Goal: Task Accomplishment & Management: Use online tool/utility

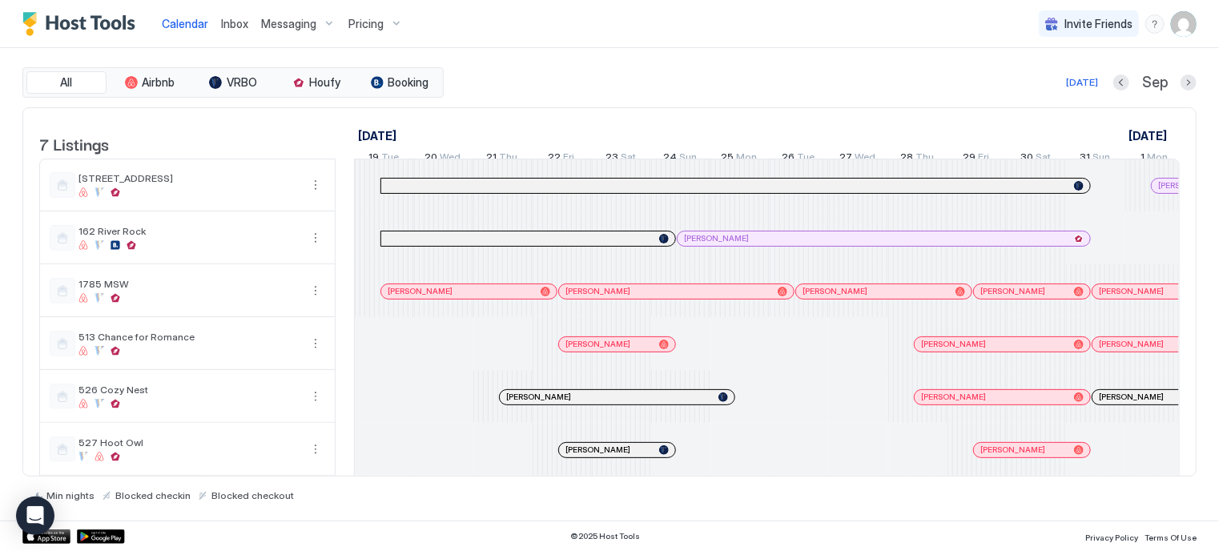
scroll to position [0, 890]
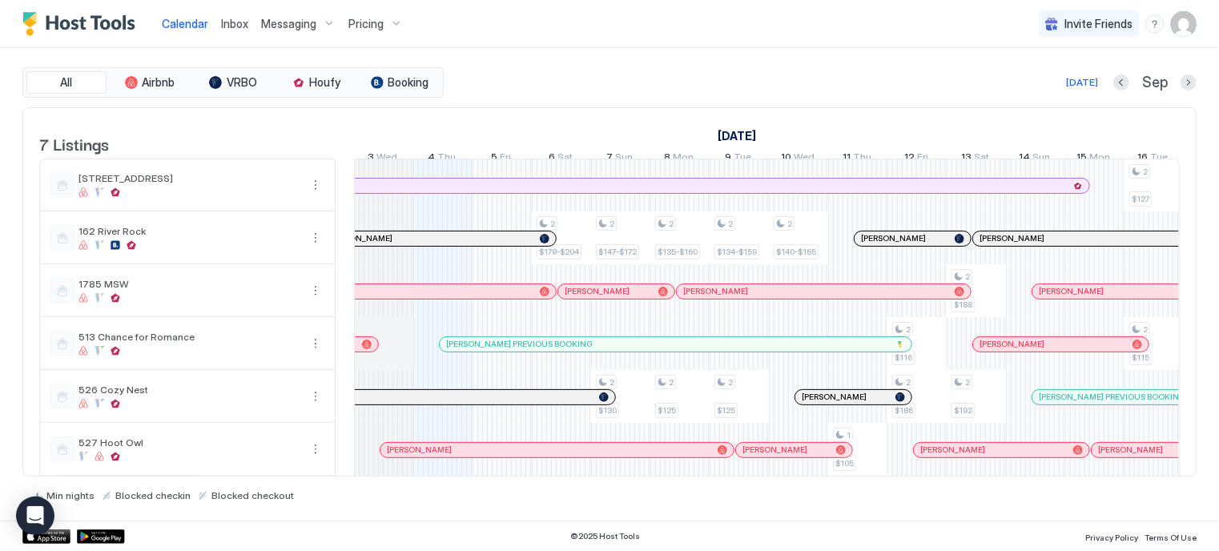
click at [382, 21] on div "Pricing" at bounding box center [375, 23] width 67 height 27
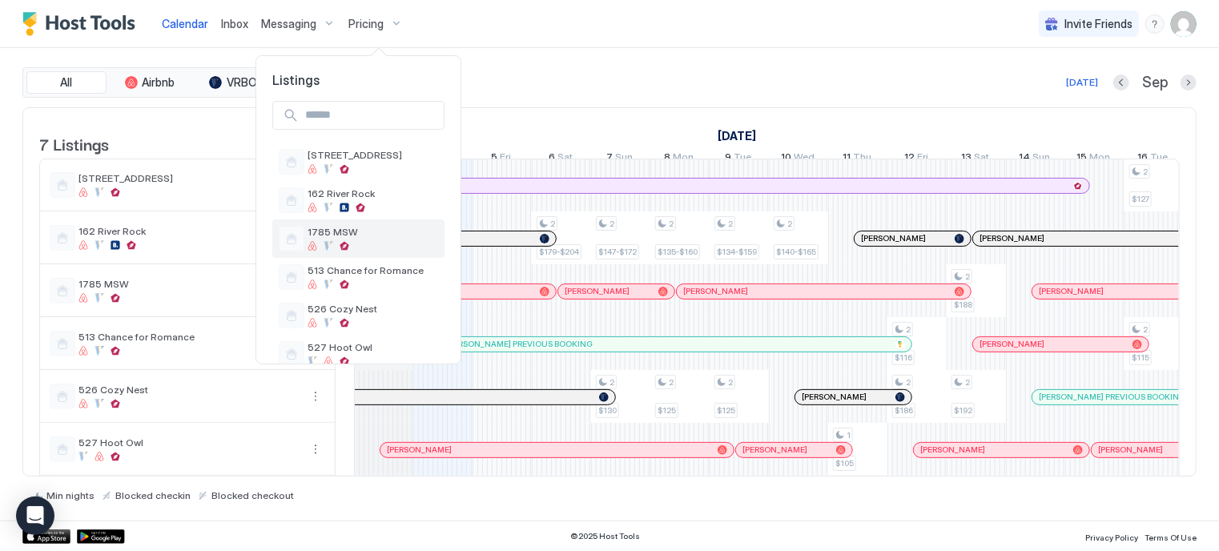
click at [340, 230] on span "1785 MSW" at bounding box center [373, 232] width 131 height 12
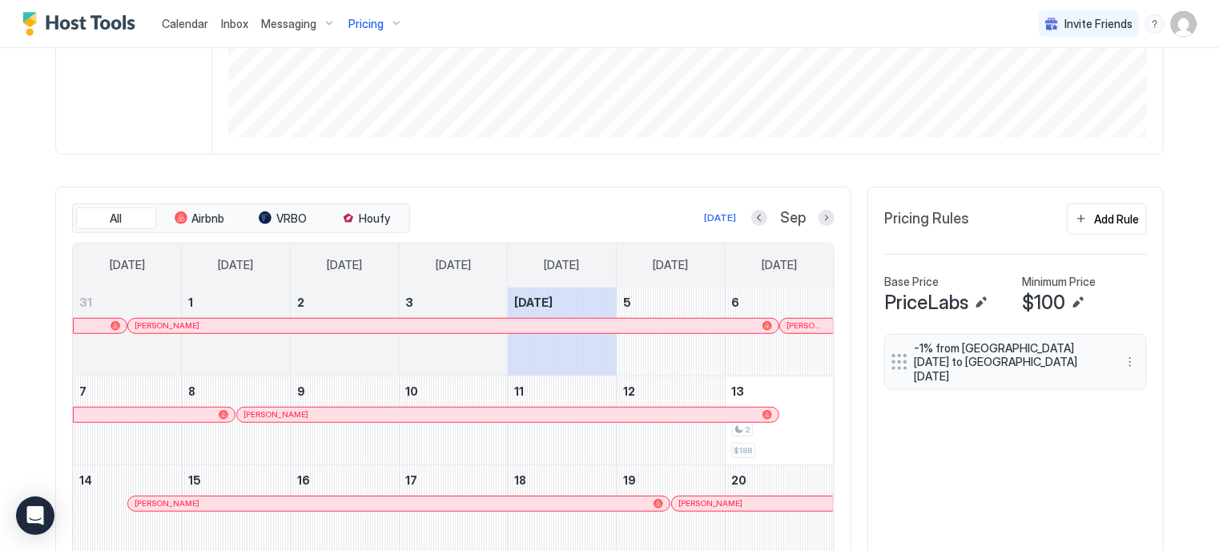
scroll to position [350, 0]
click at [828, 217] on button "Next month" at bounding box center [827, 219] width 16 height 16
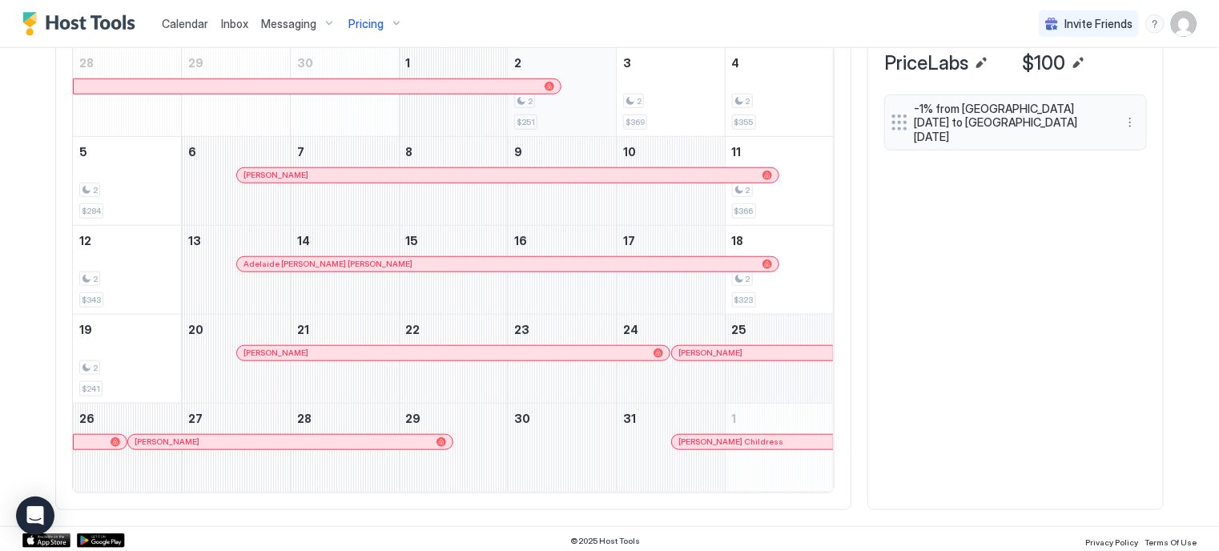
scroll to position [510, 0]
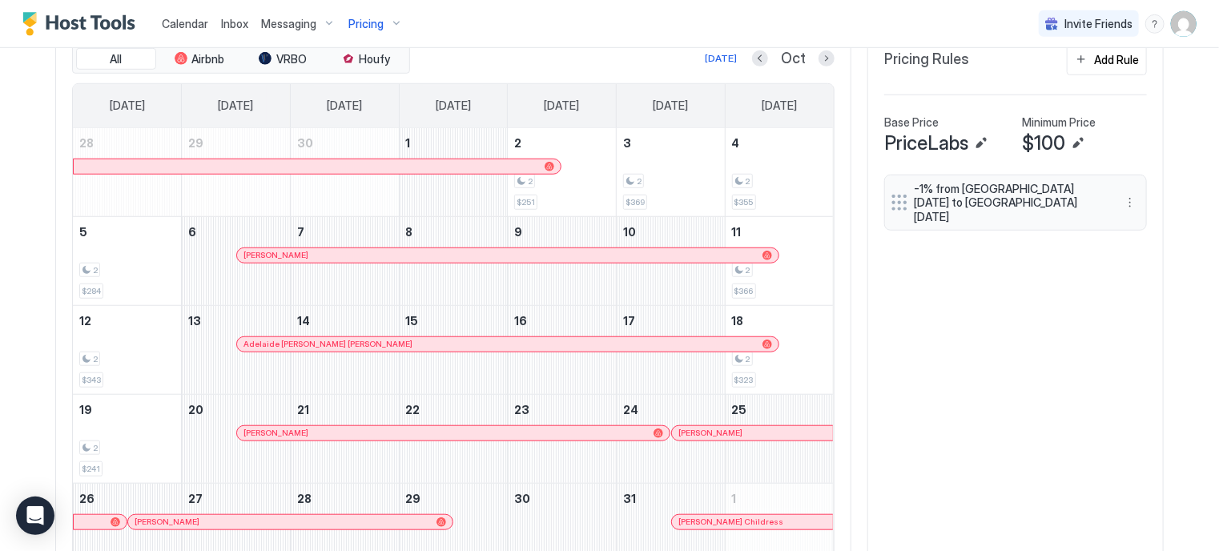
click at [392, 19] on div "Pricing" at bounding box center [375, 23] width 67 height 27
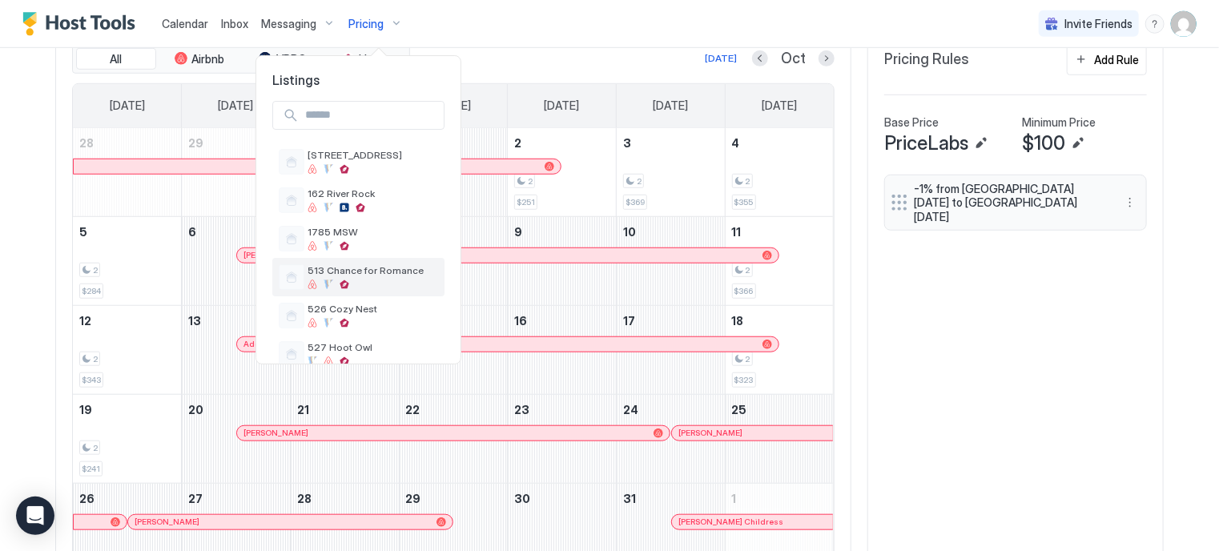
click at [334, 272] on span "513 Chance for Romance" at bounding box center [373, 270] width 131 height 12
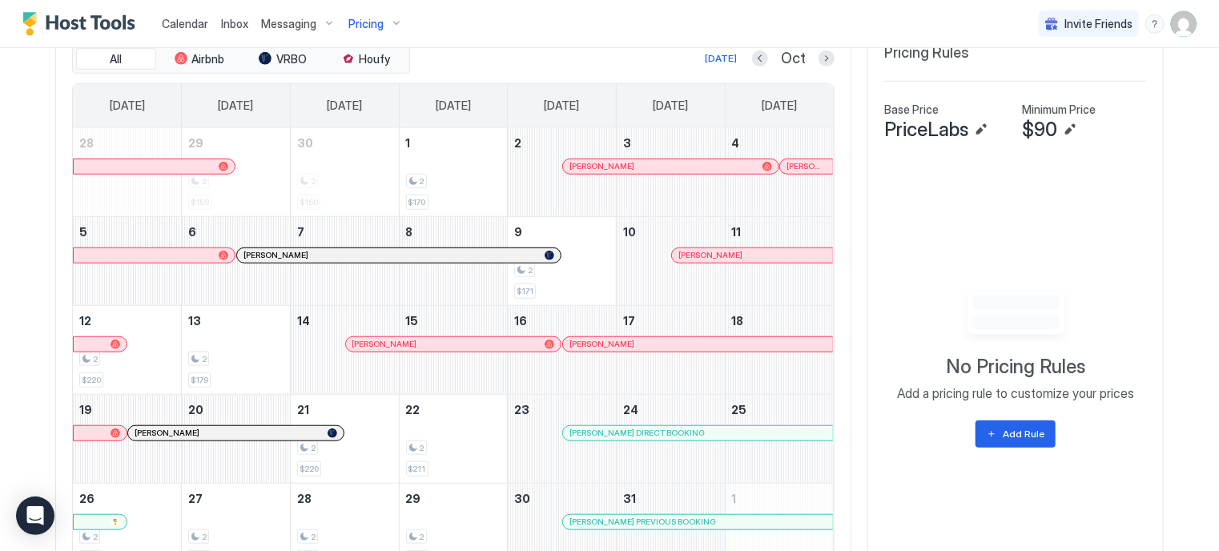
click at [225, 435] on div "[PERSON_NAME]" at bounding box center [235, 433] width 215 height 14
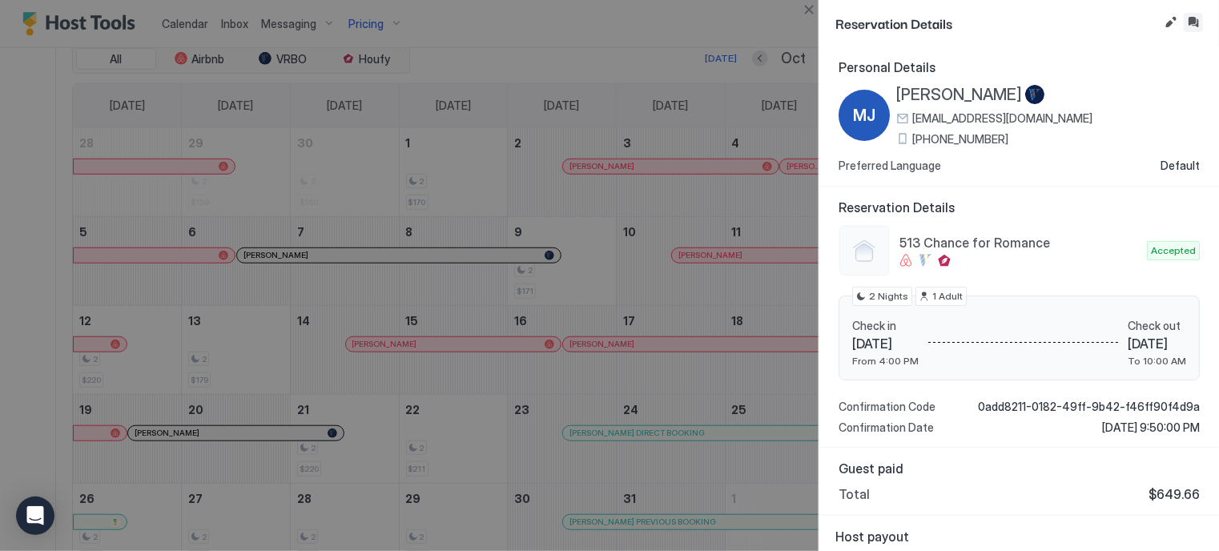
click at [1197, 21] on button "Inbox" at bounding box center [1193, 22] width 19 height 19
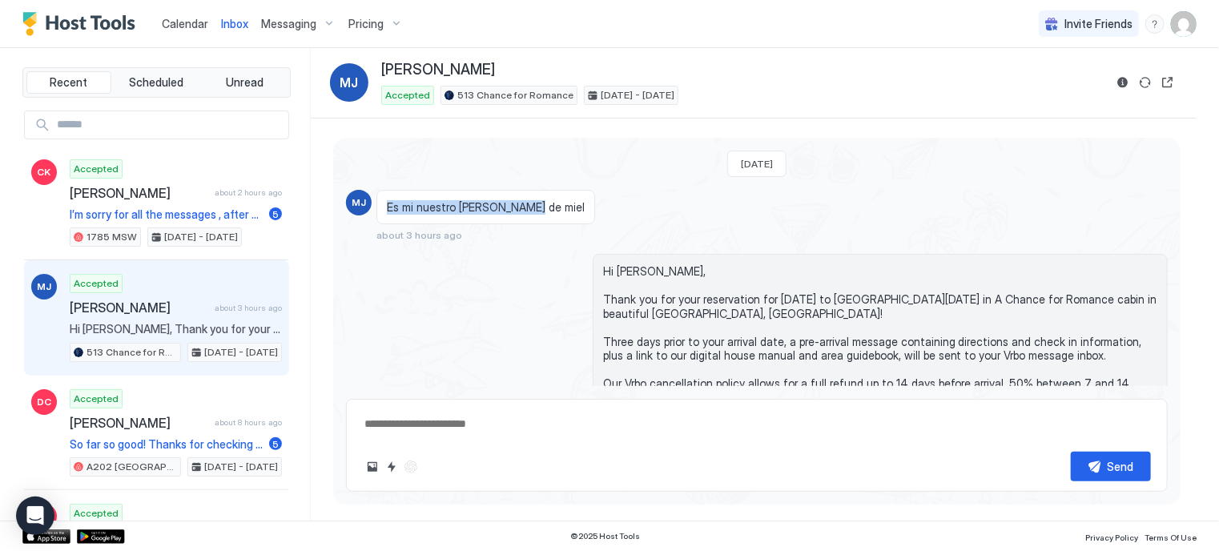
drag, startPoint x: 388, startPoint y: 206, endPoint x: 522, endPoint y: 208, distance: 134.6
click at [522, 208] on div "Es mi nuestro [PERSON_NAME] de miel" at bounding box center [485, 207] width 219 height 35
copy span "Es mi nuestro [PERSON_NAME] de miel"
click at [522, 210] on div "Es mi nuestro [PERSON_NAME] de miel" at bounding box center [485, 207] width 219 height 35
drag, startPoint x: 171, startPoint y: 17, endPoint x: 183, endPoint y: 31, distance: 19.3
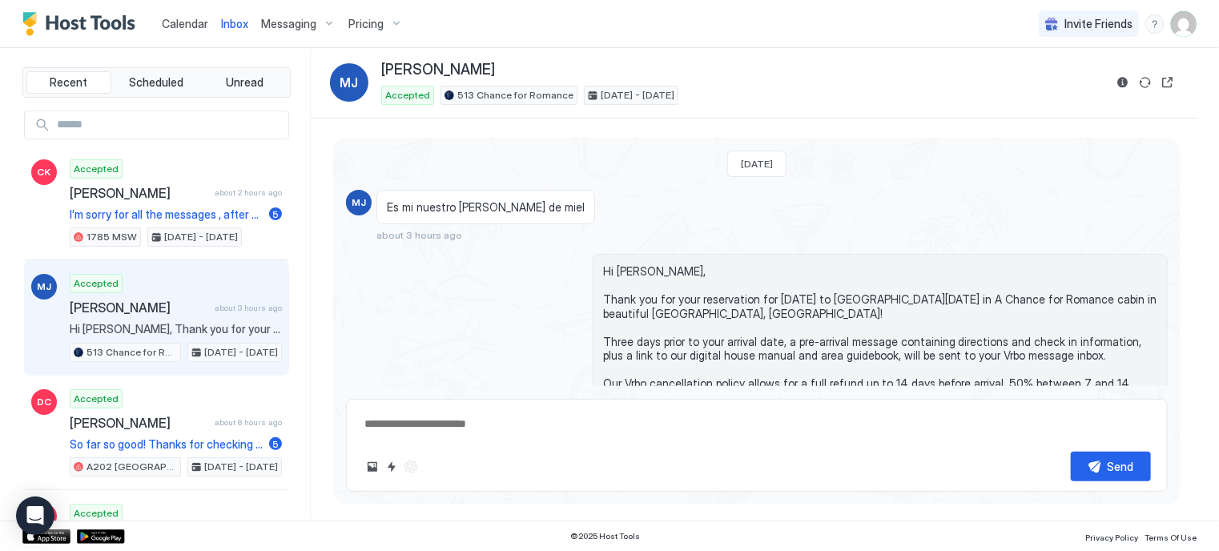
click at [171, 17] on span "Calendar" at bounding box center [185, 24] width 46 height 14
